Goal: Transaction & Acquisition: Download file/media

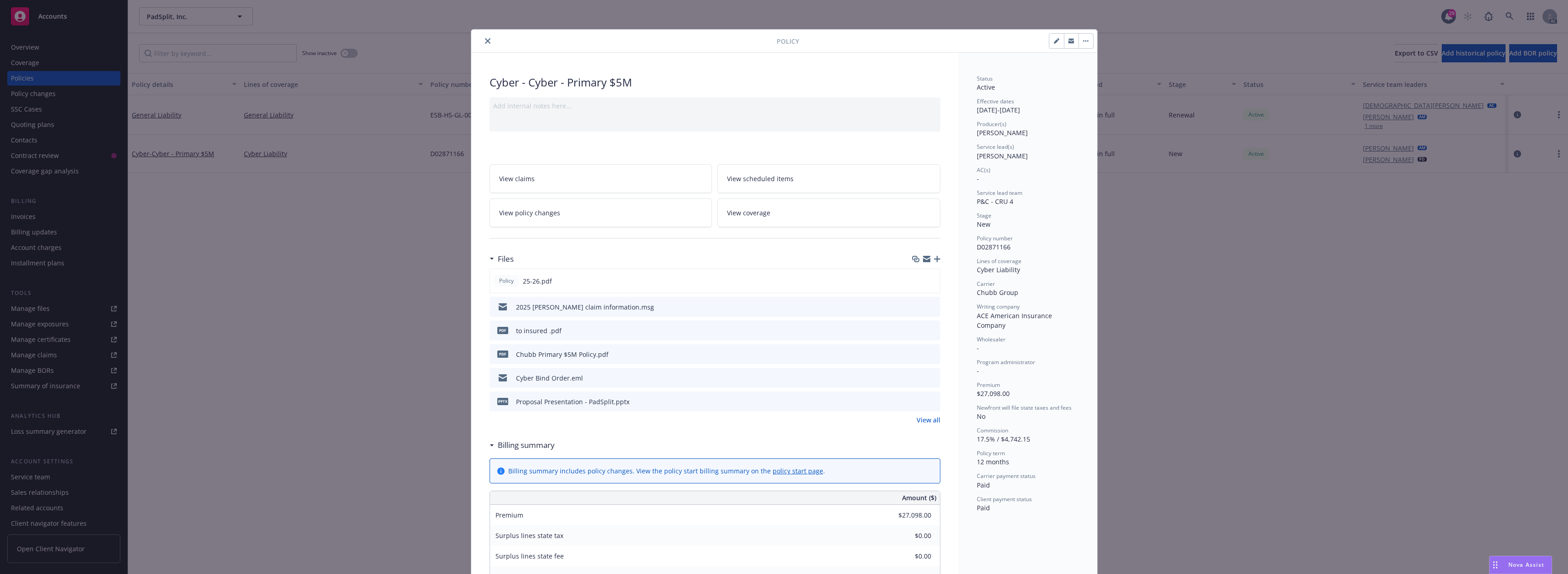
click at [485, 38] on icon "close" at bounding box center [487, 41] width 5 height 5
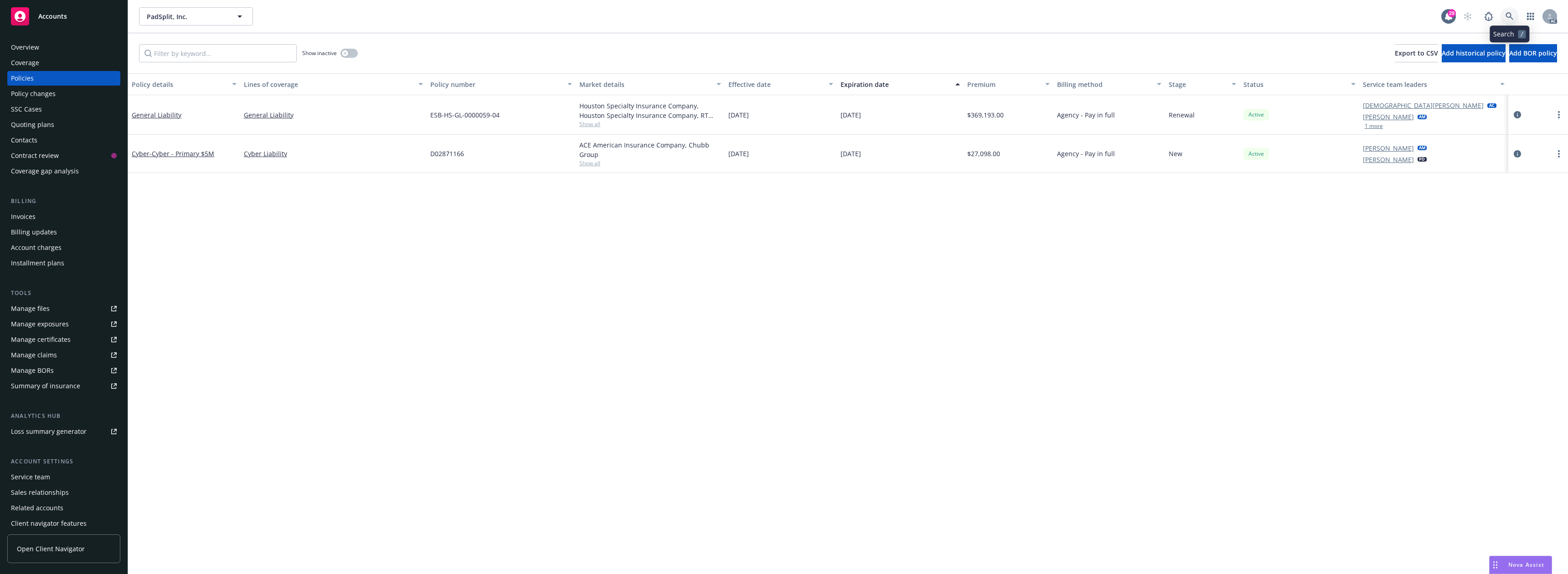
click at [1508, 23] on link at bounding box center [1509, 17] width 18 height 18
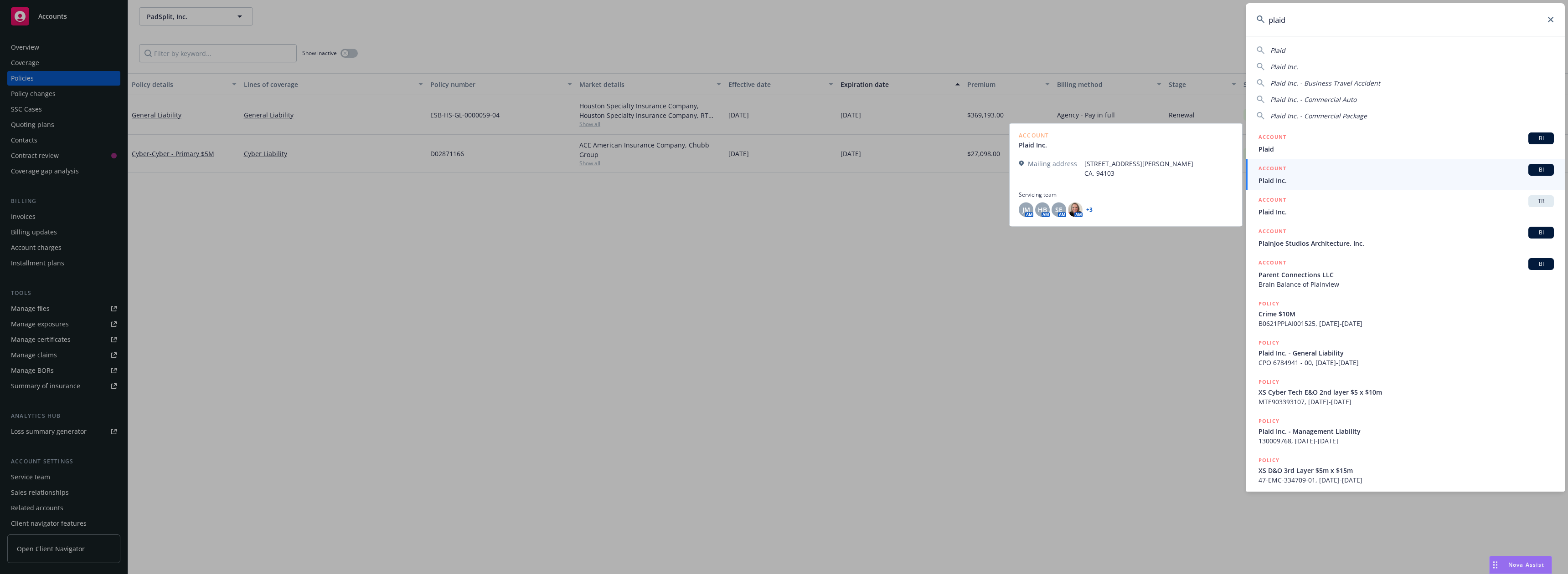
type input "plaid"
click at [1281, 173] on h5 "ACCOUNT" at bounding box center [1272, 169] width 28 height 11
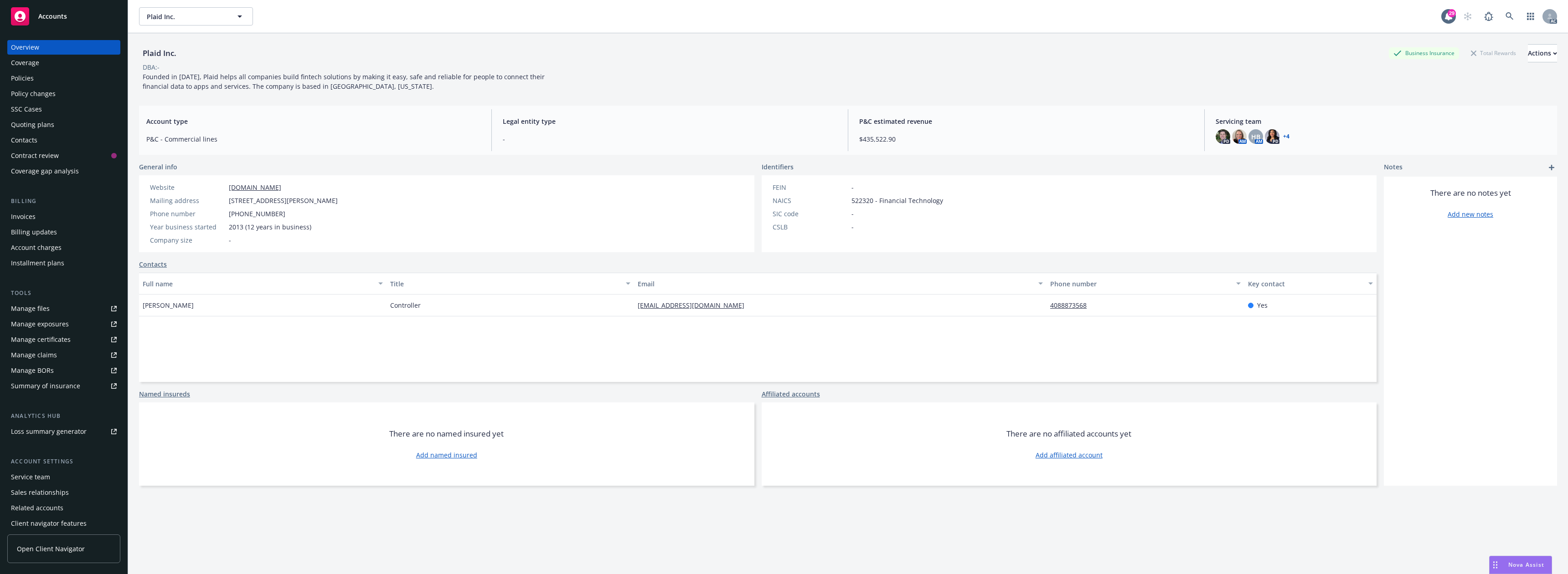
click at [45, 79] on div "Policies" at bounding box center [64, 78] width 106 height 14
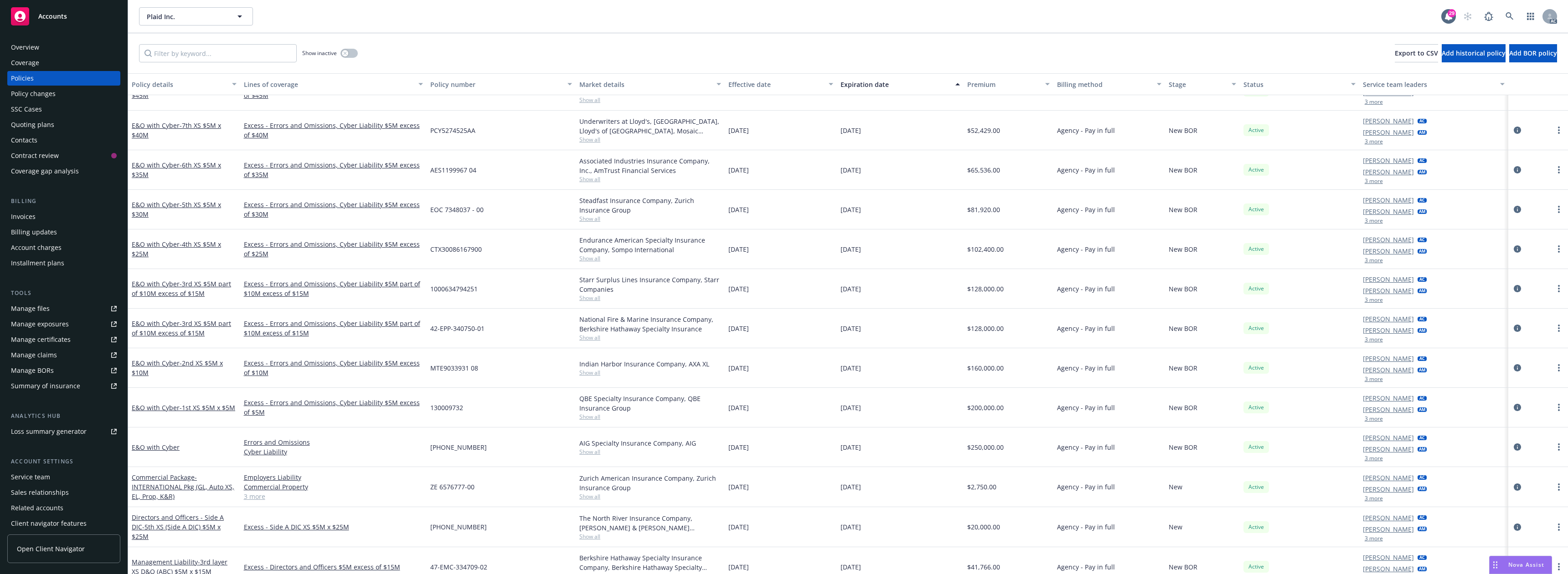
scroll to position [136, 0]
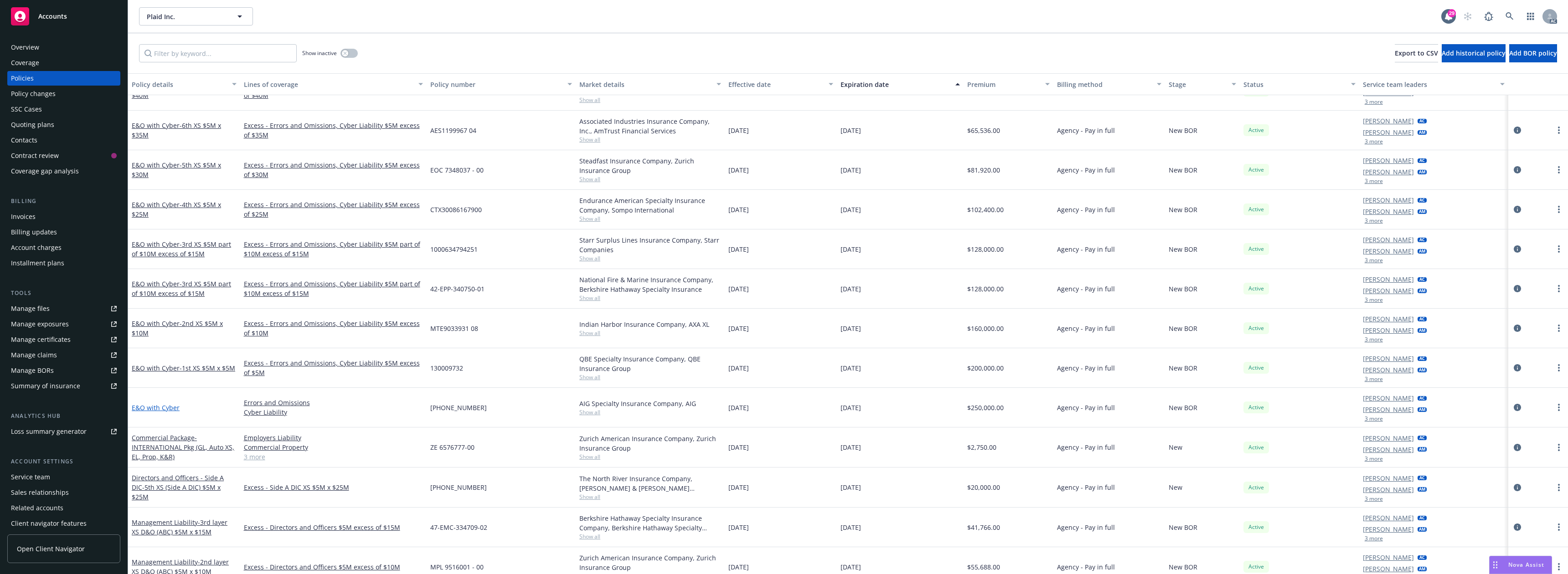
click at [169, 405] on link "E&O with Cyber" at bounding box center [155, 408] width 47 height 8
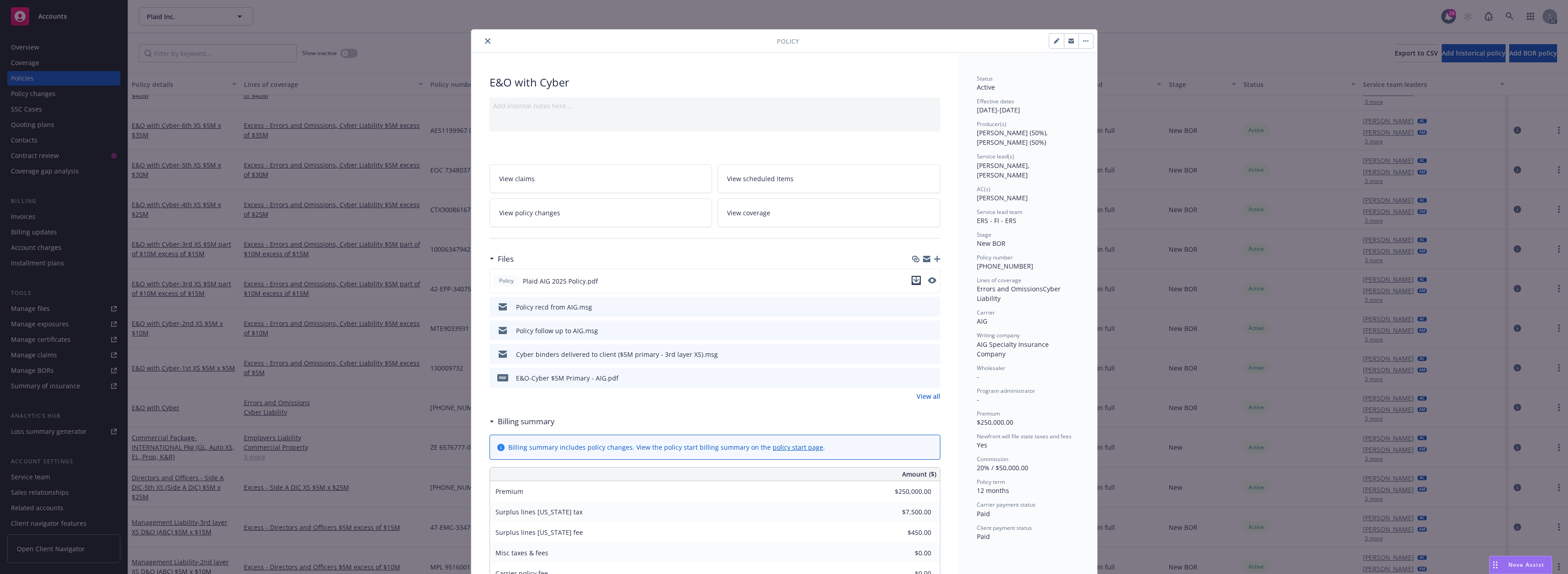
click at [914, 279] on icon "download file" at bounding box center [916, 281] width 8 height 8
